Goal: Information Seeking & Learning: Learn about a topic

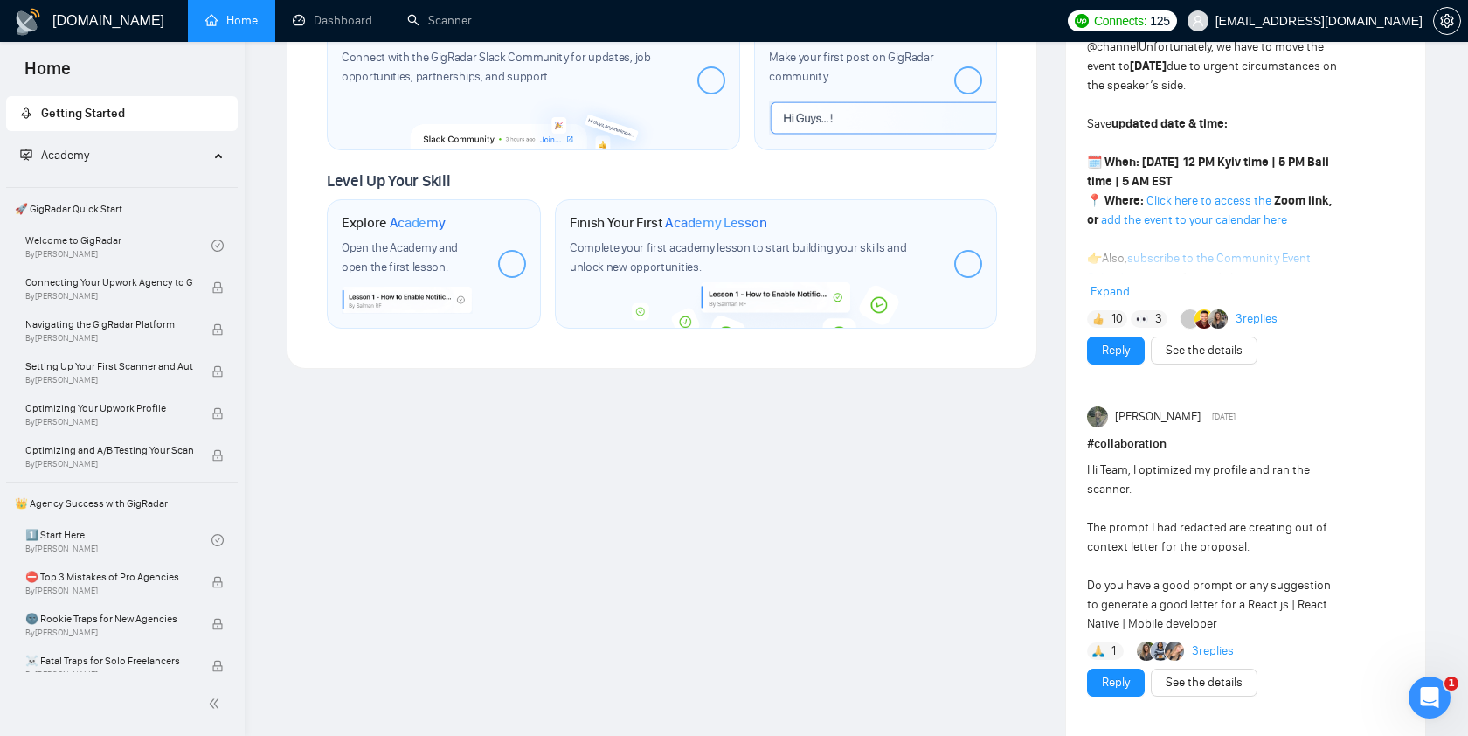
scroll to position [871, 0]
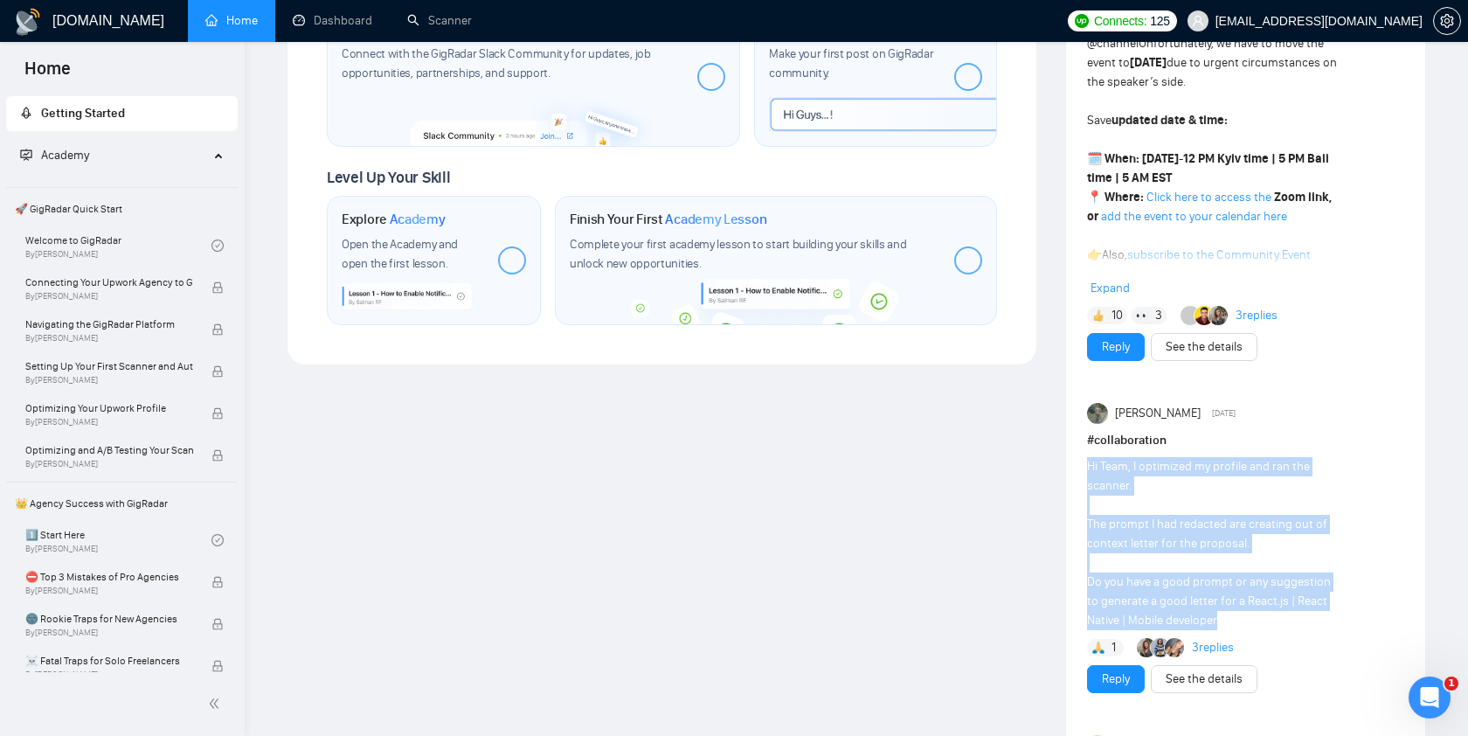
drag, startPoint x: 1086, startPoint y: 468, endPoint x: 1245, endPoint y: 613, distance: 214.1
click at [1245, 613] on div "Hi Team, I optimized my profile and ran the scanner. The prompt I had redacted …" at bounding box center [1214, 543] width 254 height 173
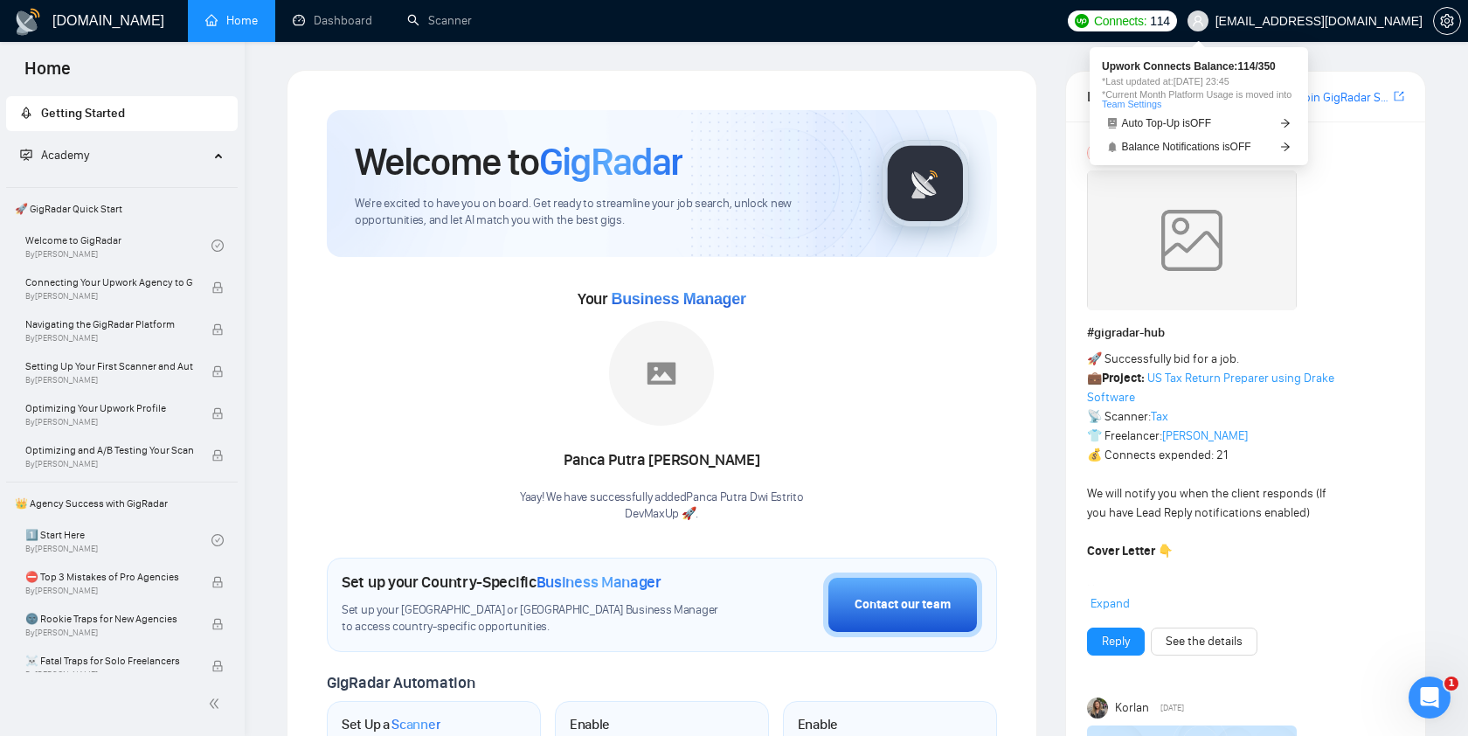
click at [1147, 22] on span "Connects:" at bounding box center [1120, 20] width 52 height 19
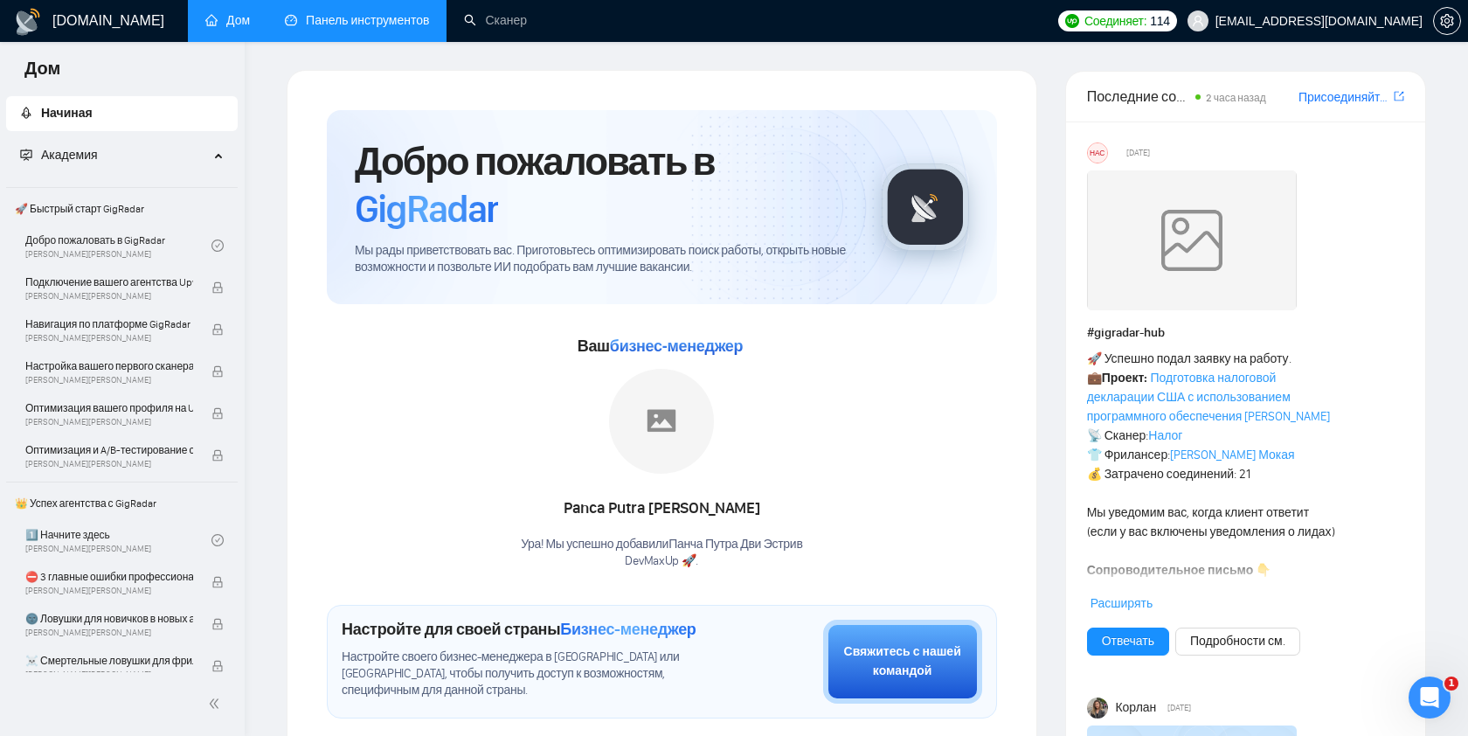
click at [395, 17] on link "Панель инструментов" at bounding box center [357, 20] width 144 height 15
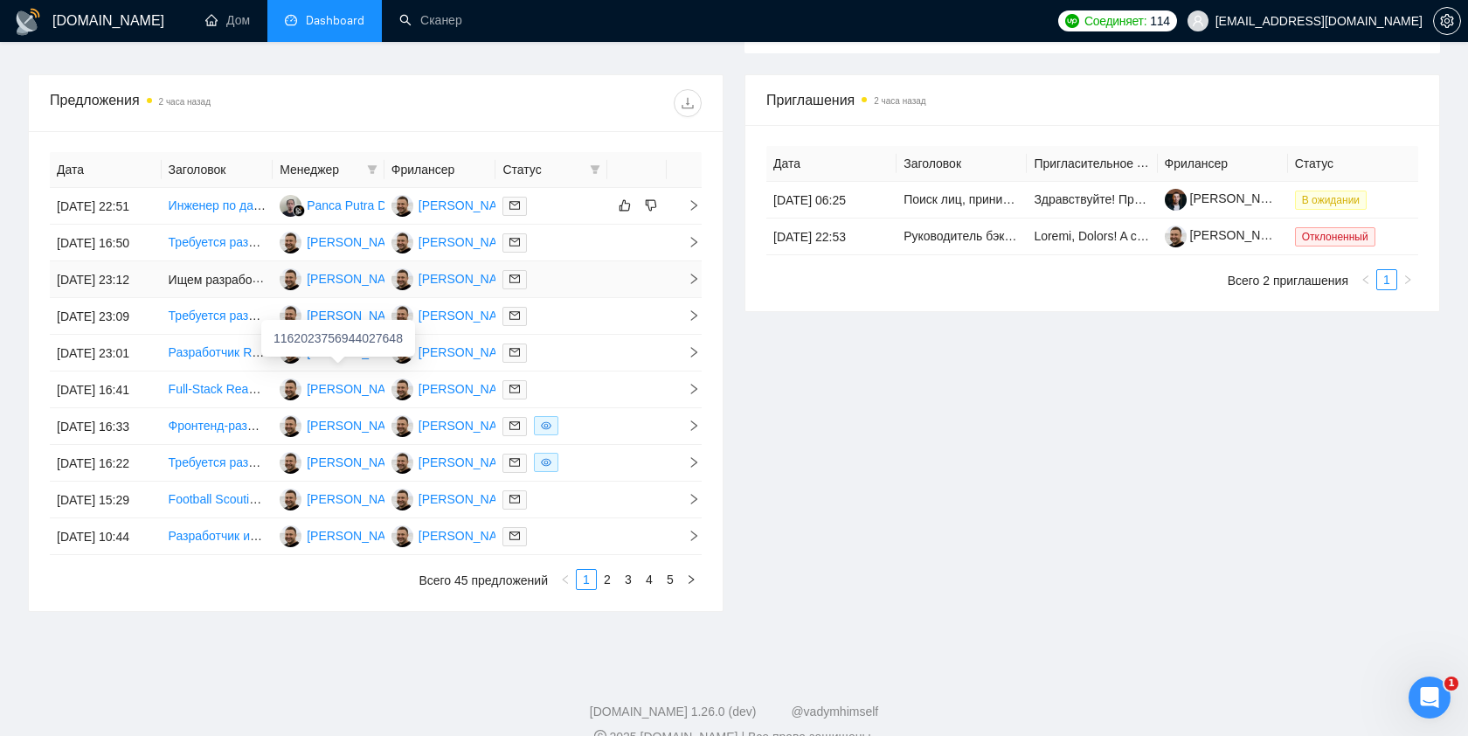
scroll to position [579, 0]
click at [227, 212] on font "Инженер по данным и ИИ для облачной инженерии данных и разработки приложений ИИ…" at bounding box center [436, 205] width 535 height 14
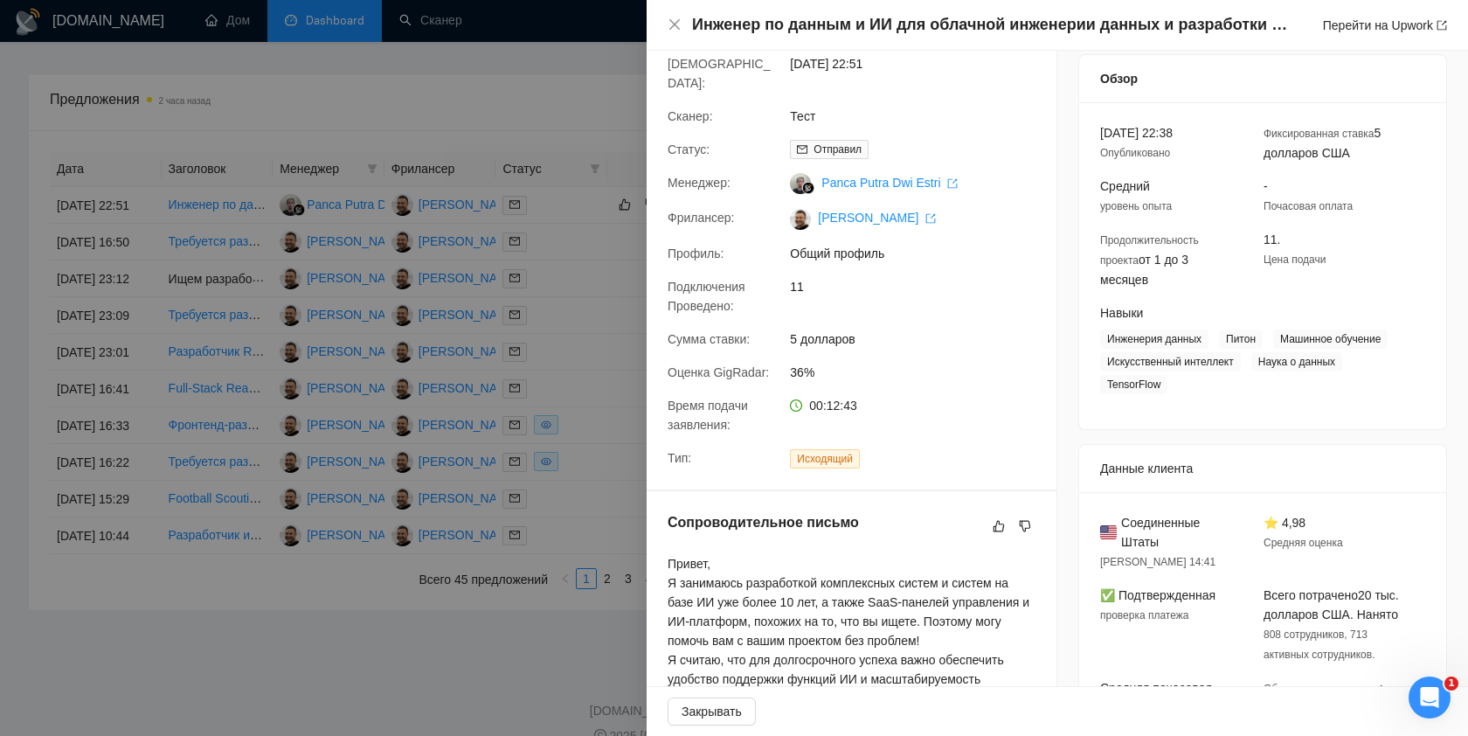
scroll to position [0, 0]
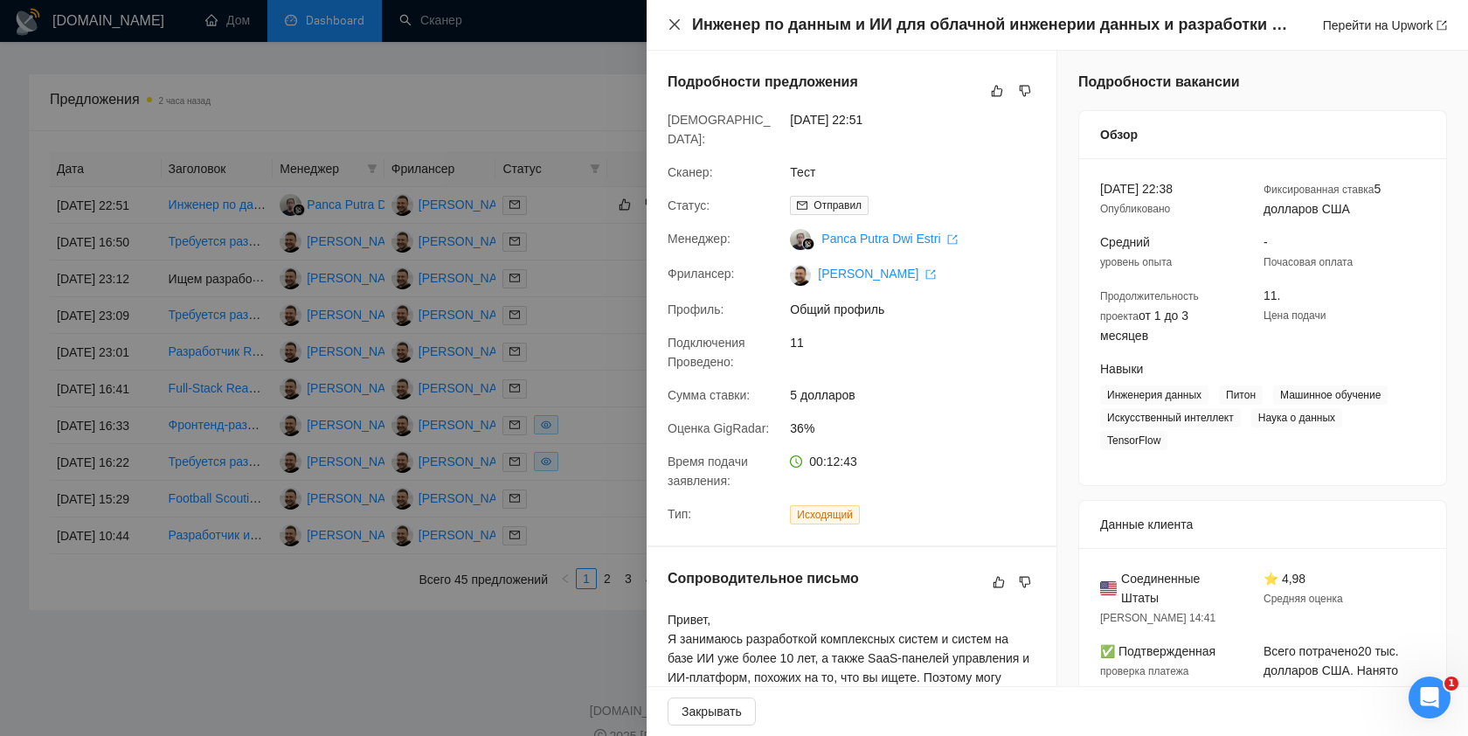
click at [675, 25] on icon "закрывать" at bounding box center [675, 24] width 10 height 10
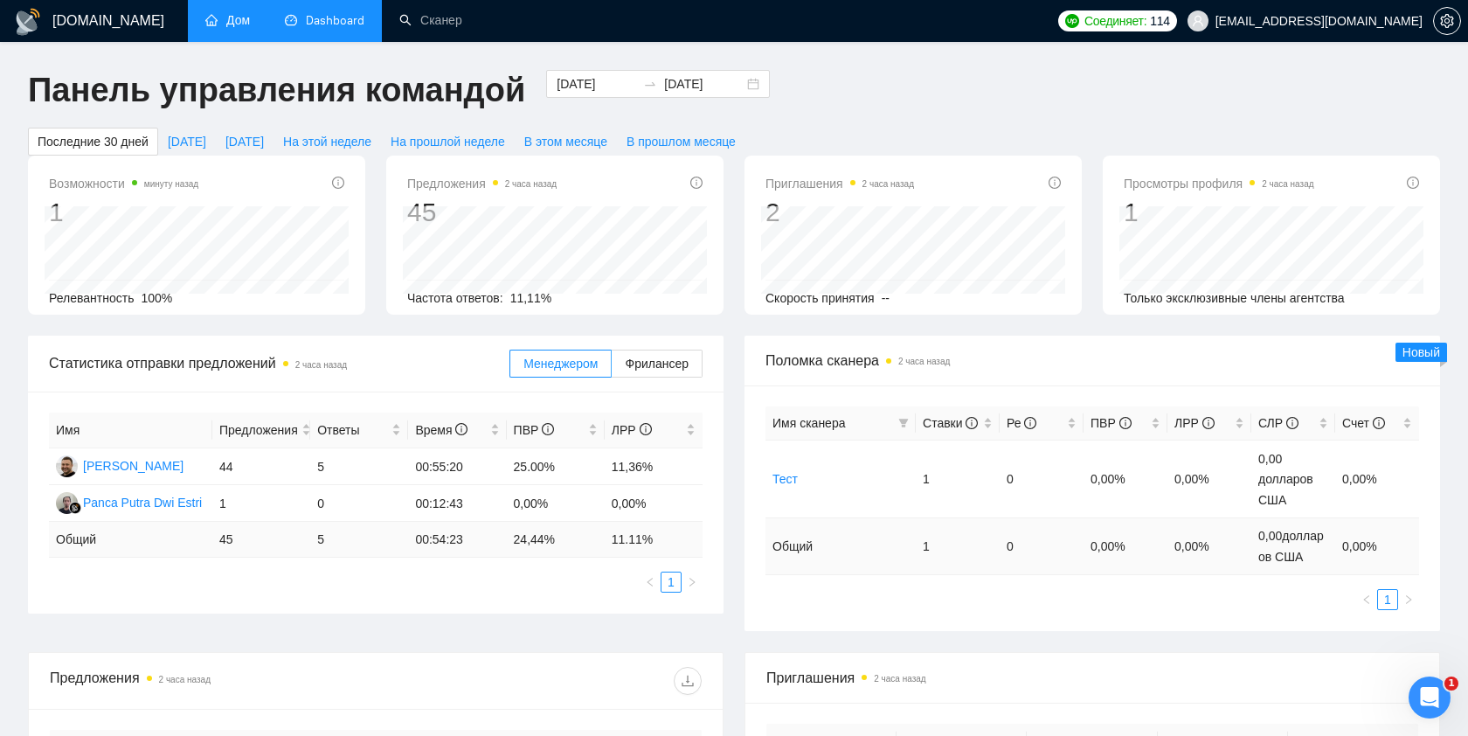
click at [237, 22] on link "Дом" at bounding box center [227, 20] width 45 height 15
